Goal: Task Accomplishment & Management: Complete application form

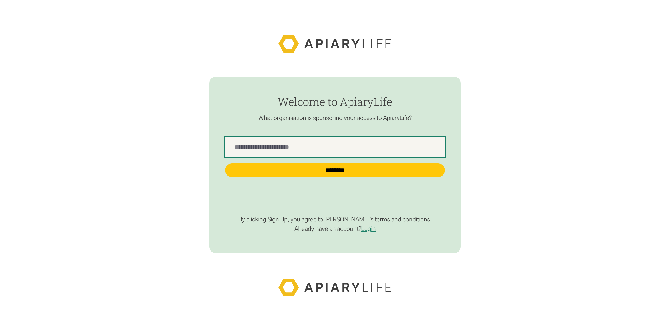
click at [293, 149] on Name "find-employer" at bounding box center [335, 147] width 220 height 20
click at [271, 146] on Name "find-employer" at bounding box center [335, 147] width 220 height 20
type Name "**********"
click at [225, 163] on input "********" at bounding box center [335, 170] width 220 height 14
